Goal: Check status: Check status

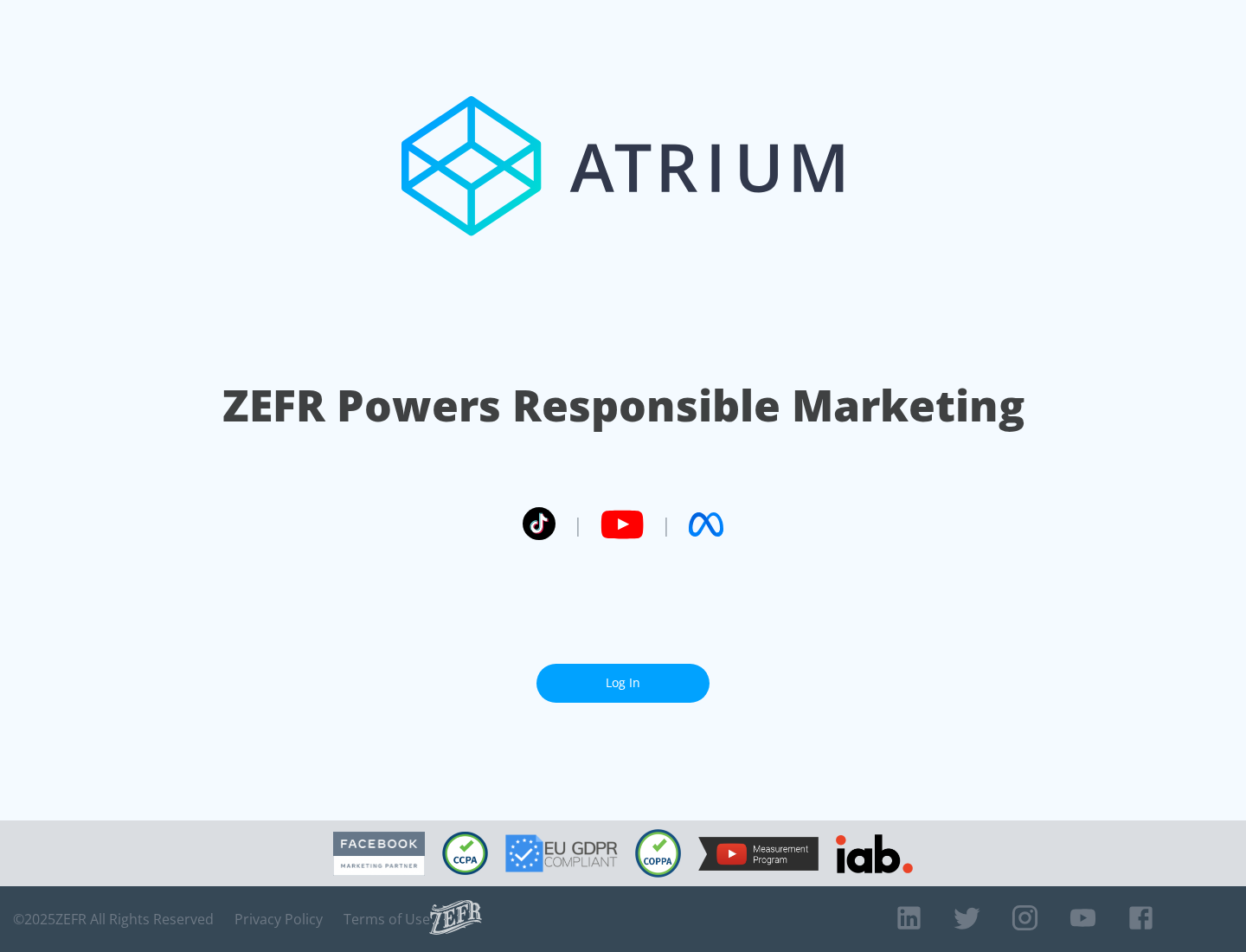
click at [623, 682] on link "Log In" at bounding box center [622, 682] width 173 height 39
